Goal: Information Seeking & Learning: Find specific fact

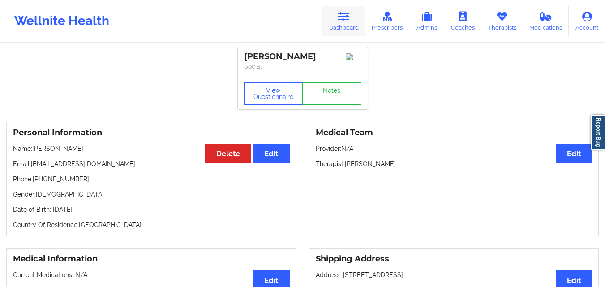
click at [341, 15] on icon at bounding box center [344, 17] width 12 height 10
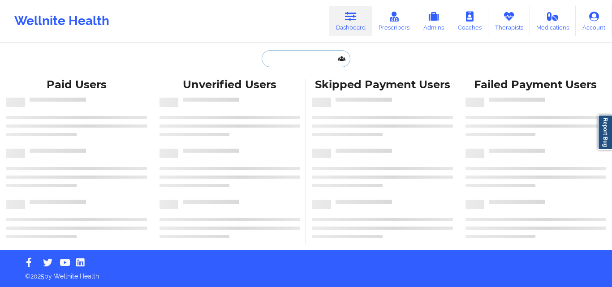
click at [306, 64] on input "text" at bounding box center [306, 58] width 89 height 17
paste input "[PERSON_NAME]"
type input "[PERSON_NAME]"
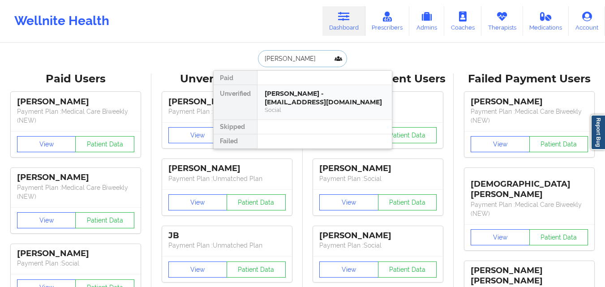
click at [306, 100] on div "[PERSON_NAME] - [EMAIL_ADDRESS][DOMAIN_NAME]" at bounding box center [325, 98] width 120 height 17
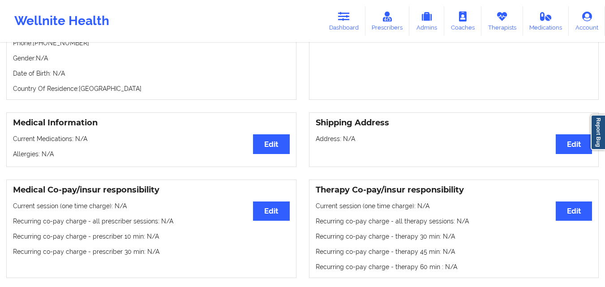
scroll to position [136, 0]
click at [337, 21] on link "Dashboard" at bounding box center [343, 21] width 43 height 30
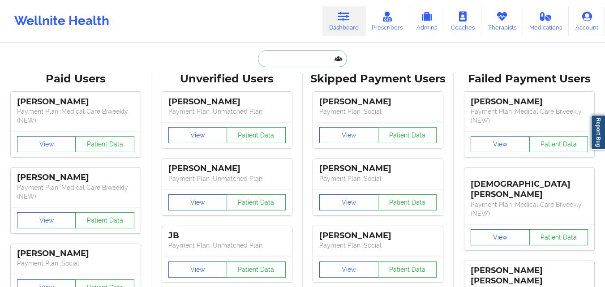
click at [301, 54] on input "text" at bounding box center [302, 58] width 89 height 17
paste input "[PERSON_NAME]"
type input "[PERSON_NAME]"
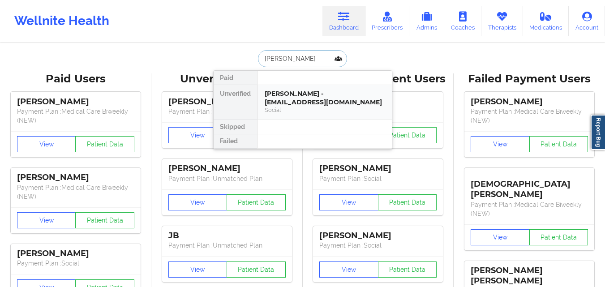
click at [312, 91] on div "[PERSON_NAME] - [EMAIL_ADDRESS][DOMAIN_NAME]" at bounding box center [325, 98] width 120 height 17
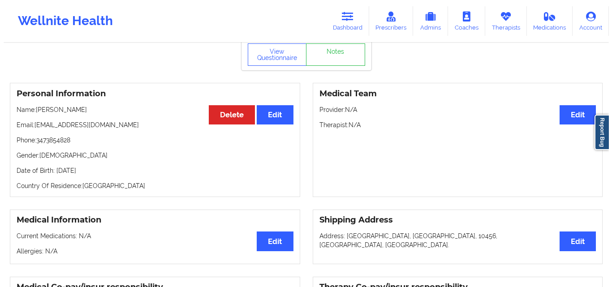
scroll to position [14, 0]
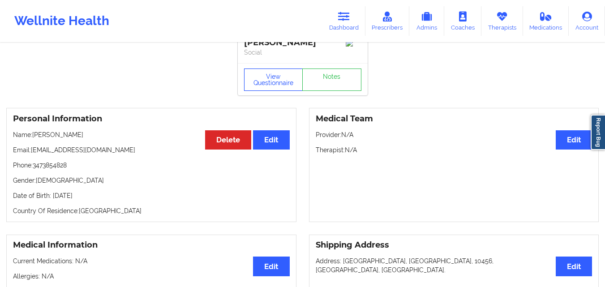
click at [289, 90] on button "View Questionnaire" at bounding box center [273, 80] width 59 height 22
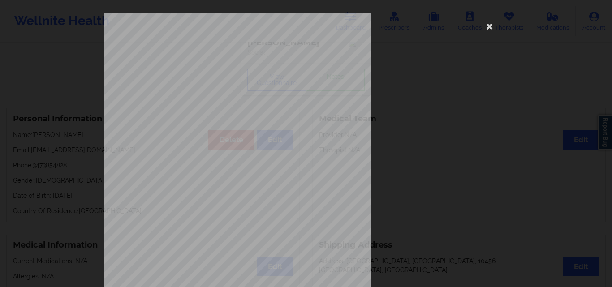
scroll to position [140, 0]
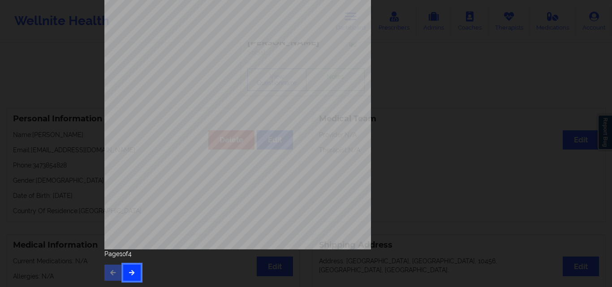
click at [128, 274] on icon "button" at bounding box center [132, 272] width 8 height 5
click at [133, 273] on icon "button" at bounding box center [132, 272] width 8 height 5
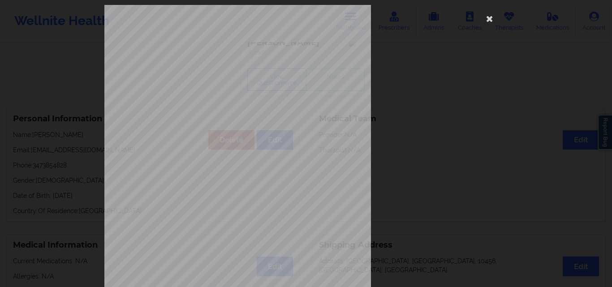
scroll to position [8, 0]
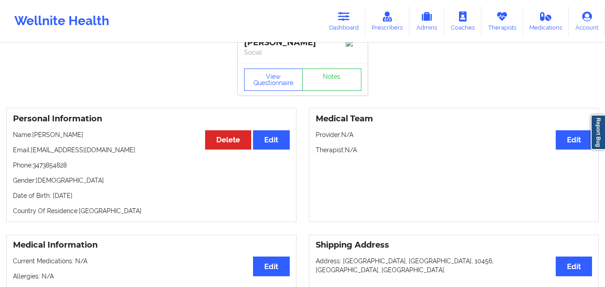
scroll to position [14, 0]
click at [340, 15] on icon at bounding box center [344, 17] width 12 height 10
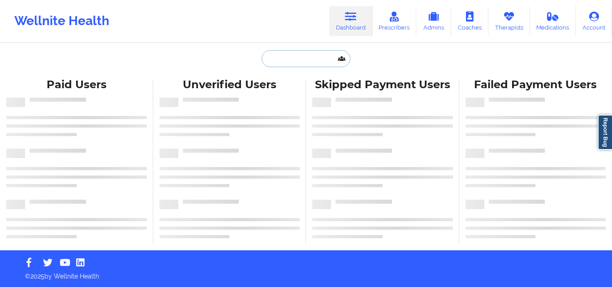
click at [301, 56] on input "text" at bounding box center [306, 58] width 89 height 17
paste input "Monica Arencibia"
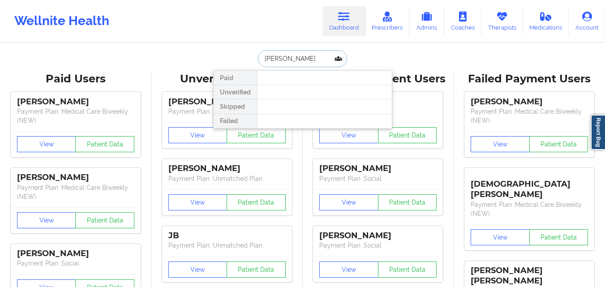
click at [286, 59] on input "Monica Arencibia" at bounding box center [302, 58] width 89 height 17
type input "Arencibia"
type input "angie"
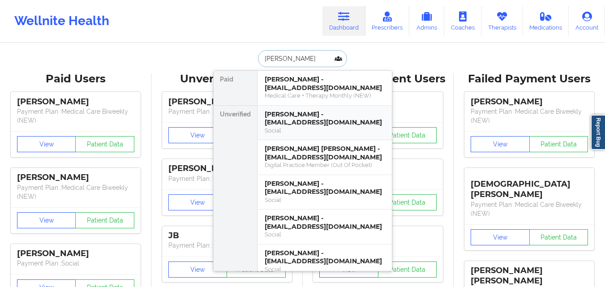
click at [346, 127] on div "Social" at bounding box center [325, 131] width 120 height 8
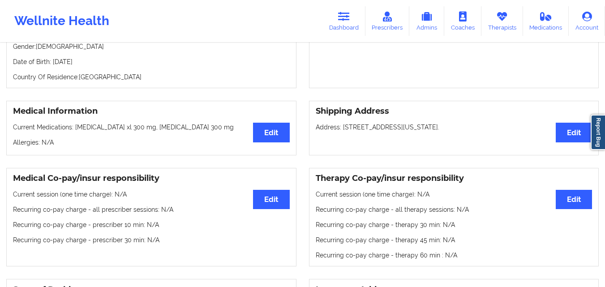
scroll to position [148, 0]
click at [150, 129] on p "Current Medications: bupropion xl 300 mg, gabapentin 300 mg" at bounding box center [151, 126] width 277 height 9
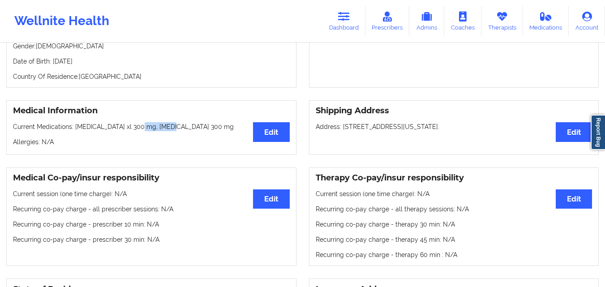
click at [150, 129] on p "Current Medications: bupropion xl 300 mg, gabapentin 300 mg" at bounding box center [151, 126] width 277 height 9
copy p "gabapentin"
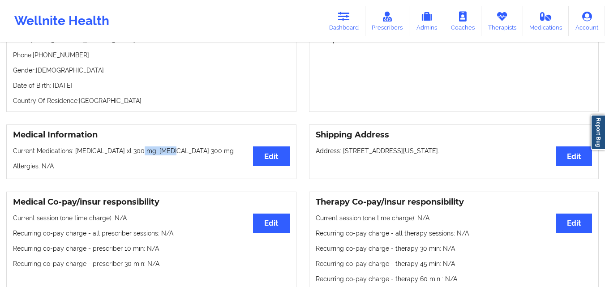
scroll to position [124, 0]
